Goal: Find specific page/section: Find specific page/section

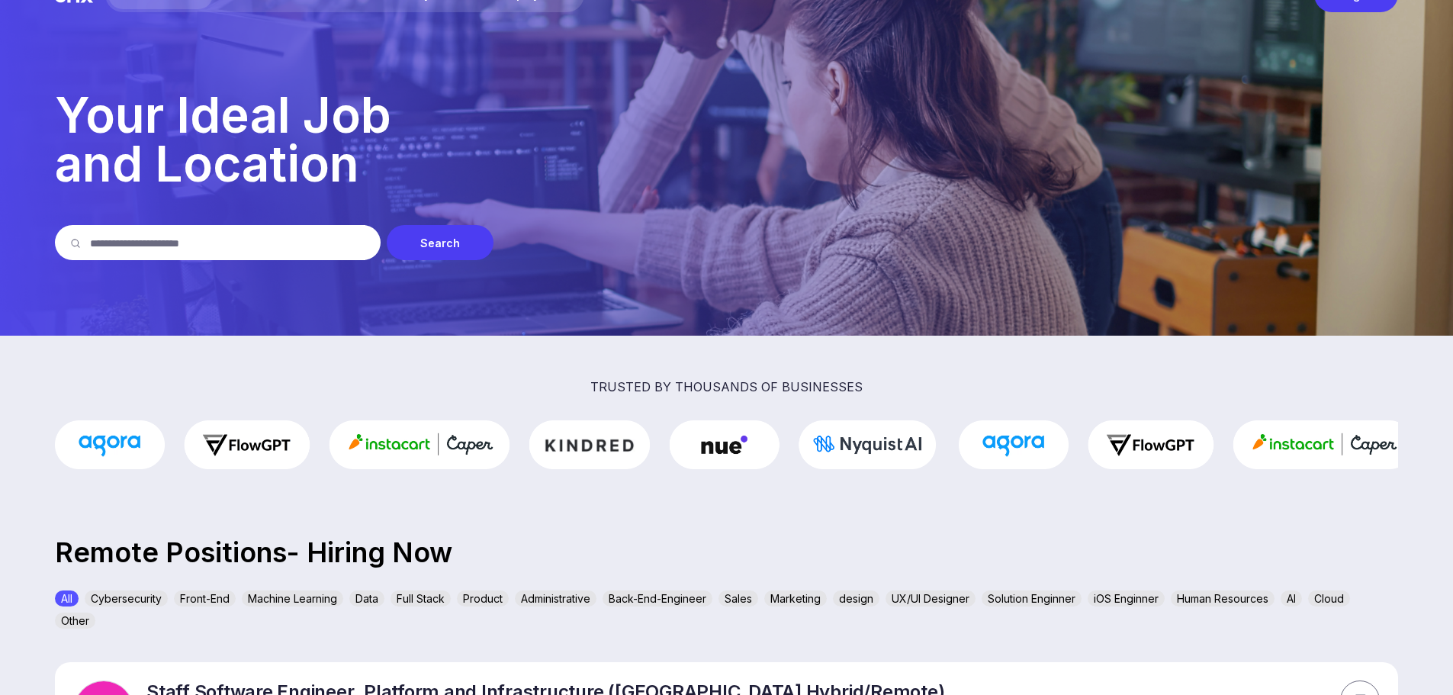
scroll to position [45, 0]
click at [450, 243] on div "Search" at bounding box center [440, 243] width 107 height 35
click at [426, 242] on div "Search" at bounding box center [440, 243] width 107 height 35
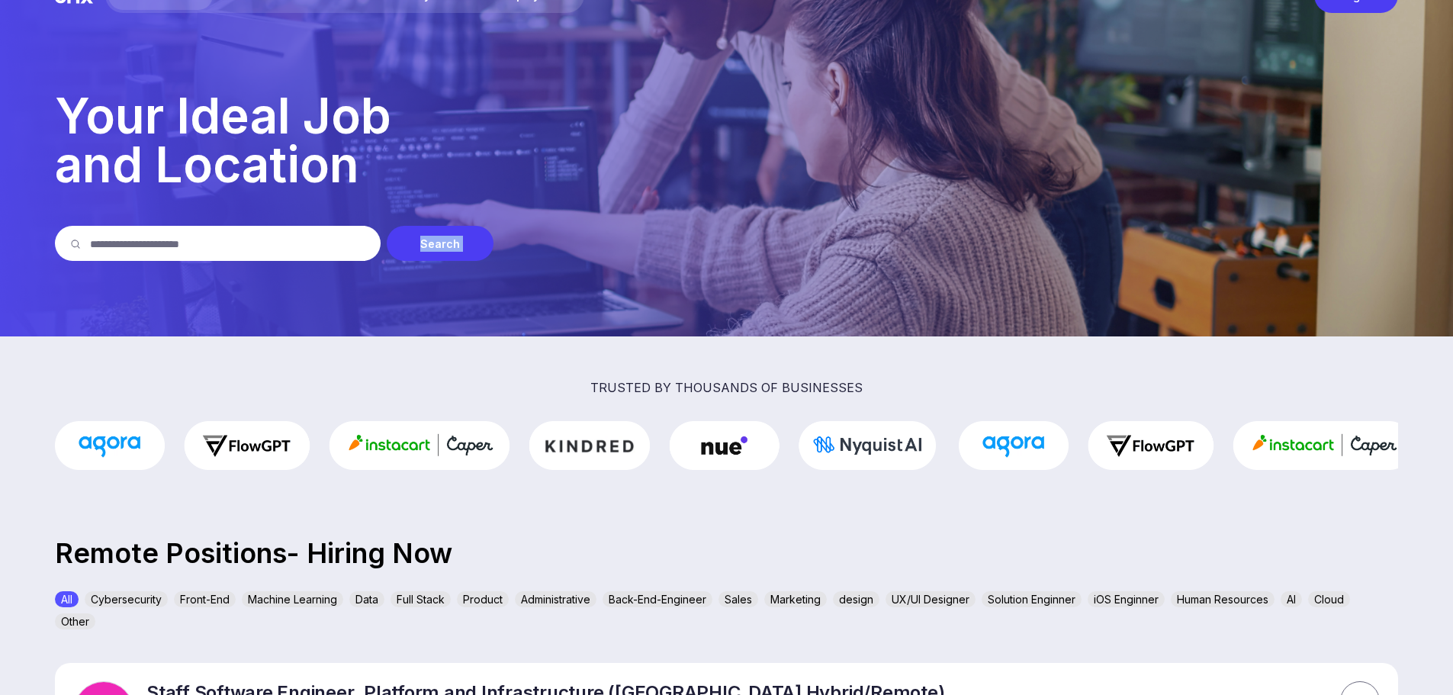
click at [426, 242] on div "Search" at bounding box center [440, 243] width 107 height 35
click at [247, 243] on input "text" at bounding box center [227, 243] width 275 height 35
type input "********"
click at [410, 240] on div "Search" at bounding box center [440, 243] width 107 height 35
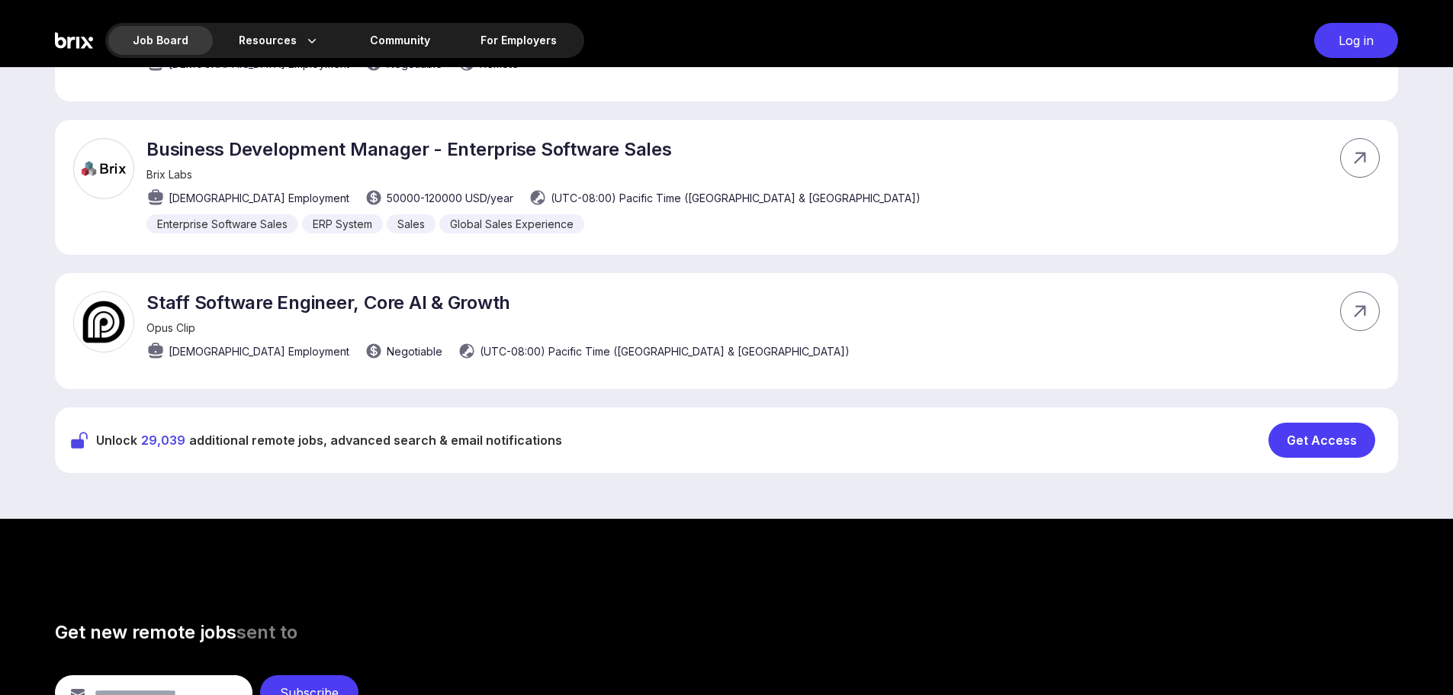
scroll to position [1912, 0]
